Goal: Task Accomplishment & Management: Manage account settings

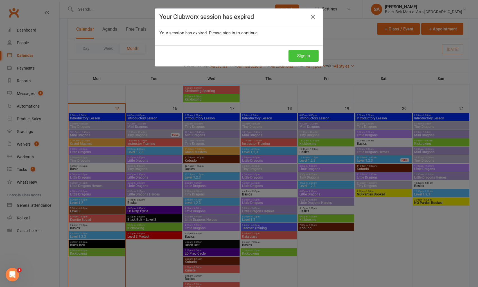
click at [305, 55] on button "Sign In" at bounding box center [304, 56] width 30 height 12
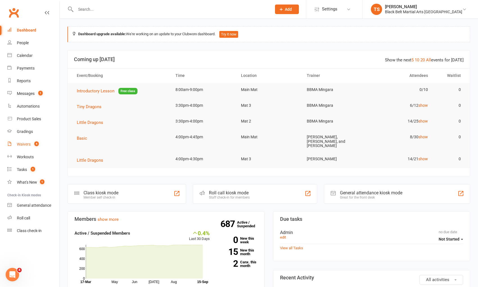
click at [29, 145] on div "Waivers" at bounding box center [24, 144] width 14 height 5
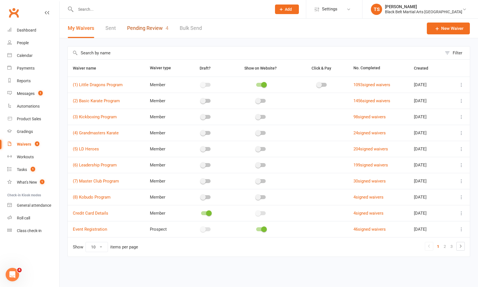
drag, startPoint x: 148, startPoint y: 29, endPoint x: 152, endPoint y: 30, distance: 3.5
click at [148, 29] on link "Pending Review 4" at bounding box center [147, 28] width 41 height 19
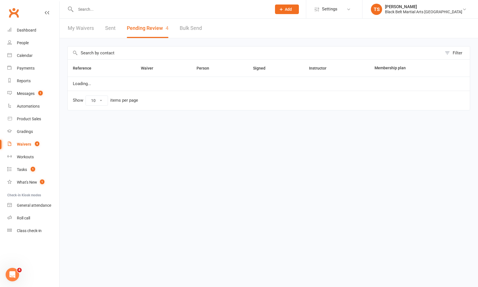
select select "50"
